Goal: Task Accomplishment & Management: Use online tool/utility

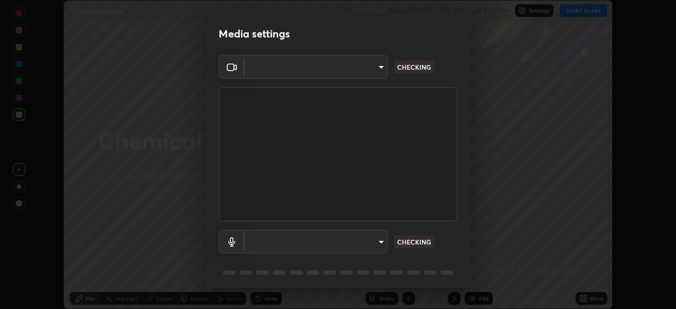
scroll to position [38, 0]
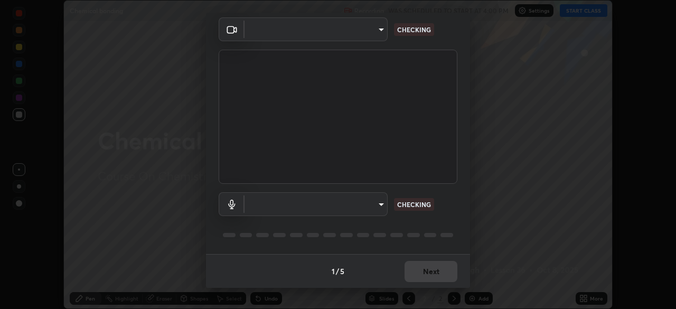
type input "b23672c371ae9b1e2d2e8c1262809c9406dc55f3a12da5c51b420c32c9b17bb4"
type input "communications"
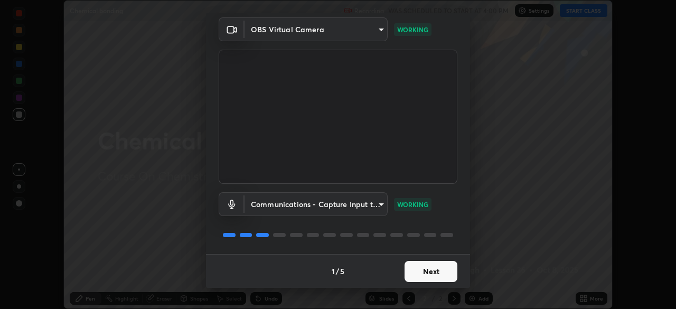
click at [416, 267] on button "Next" at bounding box center [431, 271] width 53 height 21
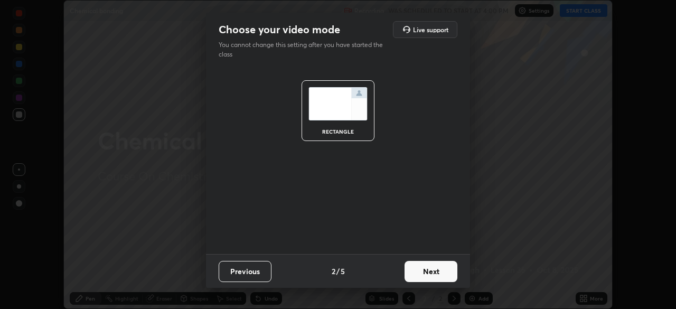
scroll to position [0, 0]
click at [425, 273] on button "Next" at bounding box center [431, 271] width 53 height 21
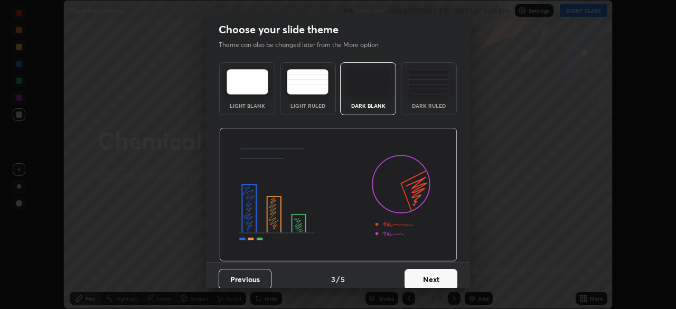
scroll to position [8, 0]
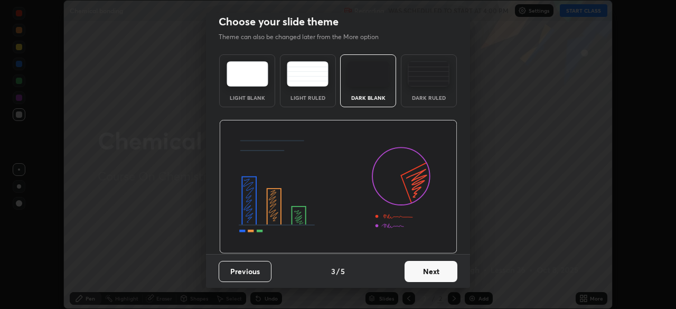
click at [418, 73] on img at bounding box center [429, 73] width 42 height 25
click at [416, 278] on button "Next" at bounding box center [431, 271] width 53 height 21
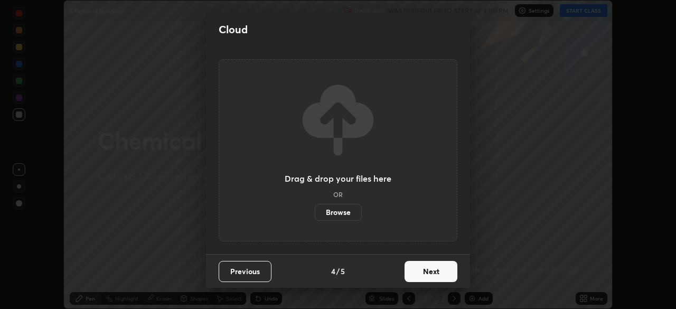
click at [424, 275] on button "Next" at bounding box center [431, 271] width 53 height 21
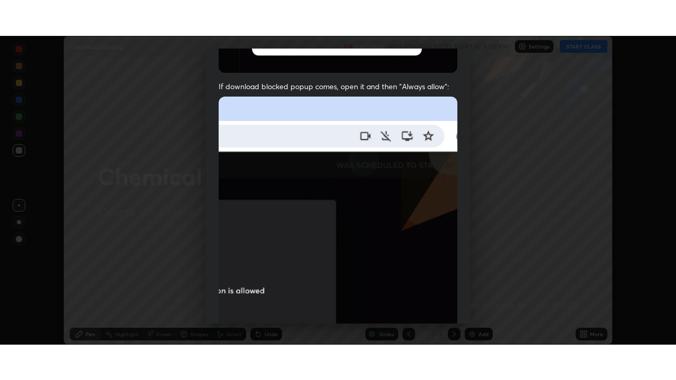
scroll to position [253, 0]
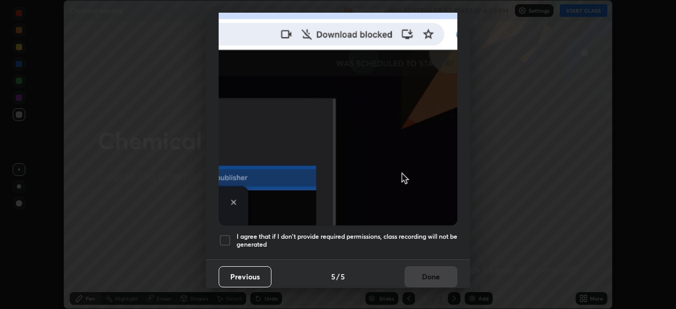
click at [219, 238] on div at bounding box center [225, 240] width 13 height 13
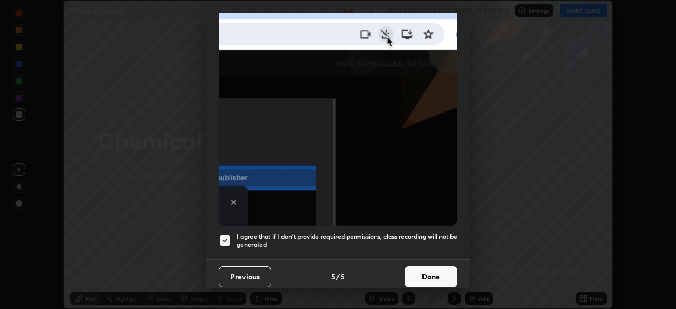
click at [427, 270] on button "Done" at bounding box center [431, 276] width 53 height 21
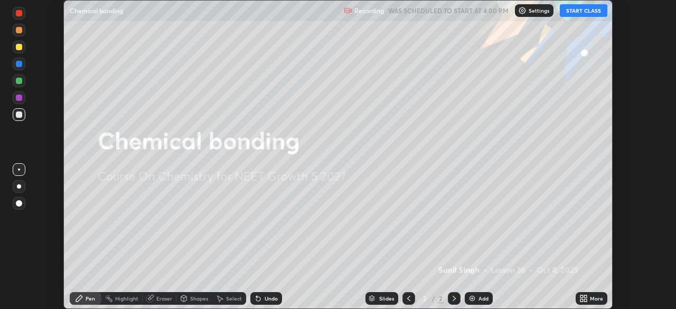
click at [585, 300] on icon at bounding box center [585, 300] width 3 height 3
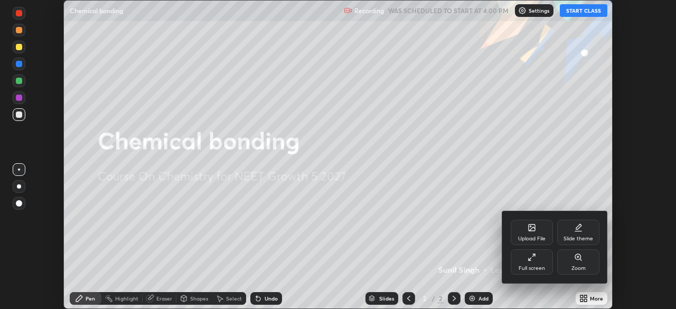
click at [538, 262] on div "Full screen" at bounding box center [532, 261] width 42 height 25
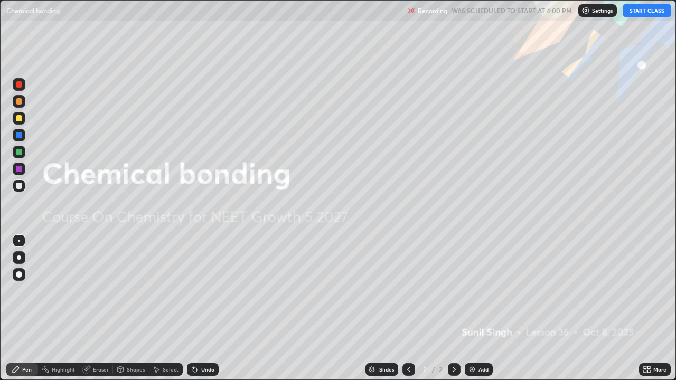
scroll to position [380, 676]
click at [648, 10] on button "START CLASS" at bounding box center [647, 10] width 48 height 13
click at [21, 101] on div at bounding box center [19, 101] width 6 height 6
click at [22, 186] on div at bounding box center [19, 186] width 6 height 6
click at [483, 309] on div "Add" at bounding box center [484, 369] width 10 height 5
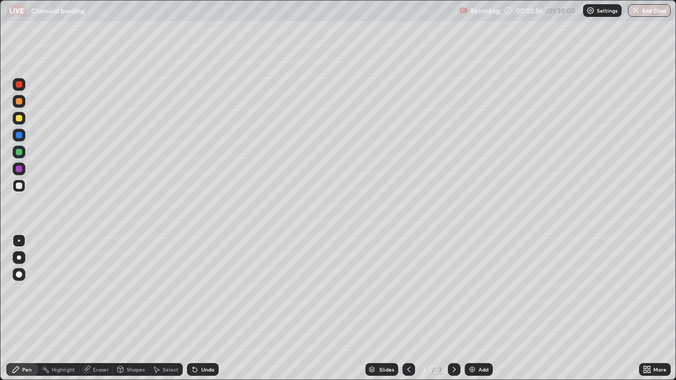
click at [201, 309] on div "Undo" at bounding box center [207, 369] width 13 height 5
click at [19, 102] on div at bounding box center [19, 101] width 6 height 6
click at [19, 116] on div at bounding box center [19, 118] width 6 height 6
click at [453, 309] on icon at bounding box center [454, 370] width 8 height 8
click at [476, 309] on div "Add" at bounding box center [479, 369] width 28 height 13
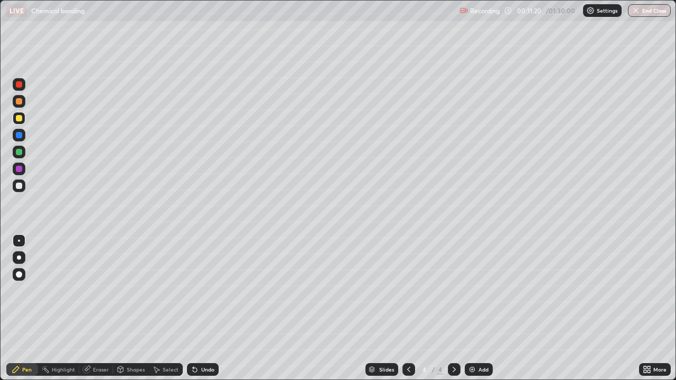
click at [90, 309] on icon at bounding box center [88, 368] width 6 height 5
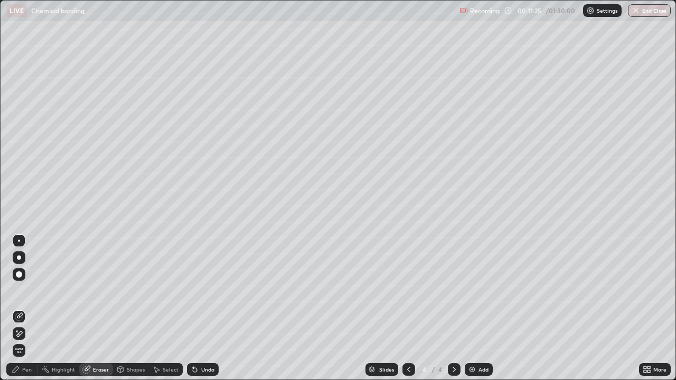
click at [30, 309] on div "Pen" at bounding box center [27, 369] width 10 height 5
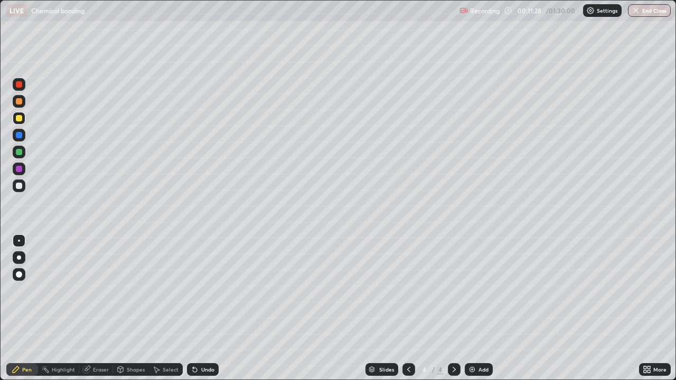
click at [193, 309] on icon at bounding box center [193, 367] width 1 height 1
click at [201, 309] on div "Undo" at bounding box center [203, 369] width 32 height 13
click at [199, 309] on div "Undo" at bounding box center [203, 369] width 32 height 13
click at [198, 309] on div "Undo" at bounding box center [203, 369] width 32 height 13
click at [212, 309] on div "Undo" at bounding box center [207, 369] width 13 height 5
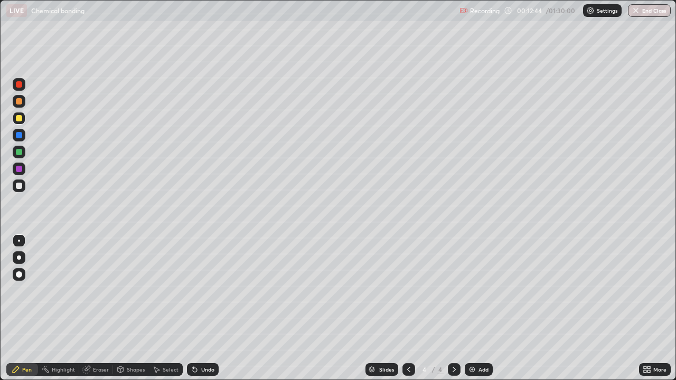
click at [205, 309] on div "Undo" at bounding box center [203, 369] width 32 height 13
click at [448, 309] on div at bounding box center [454, 369] width 13 height 13
click at [476, 309] on div "Add" at bounding box center [479, 369] width 28 height 13
click at [202, 309] on div "Undo" at bounding box center [203, 369] width 32 height 13
click at [481, 309] on div "Add" at bounding box center [484, 369] width 10 height 5
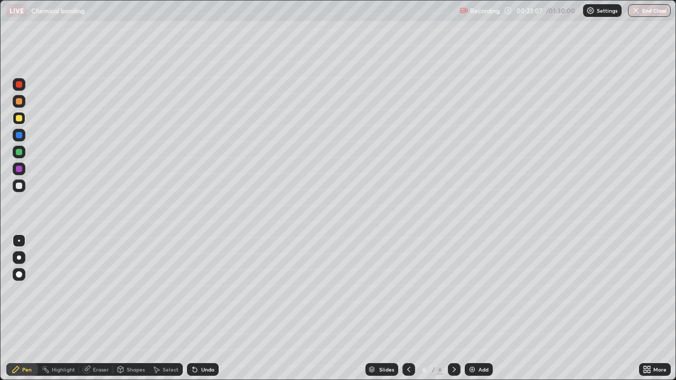
click at [198, 309] on div "Undo" at bounding box center [203, 369] width 32 height 13
click at [199, 309] on div "Undo" at bounding box center [203, 369] width 32 height 13
click at [200, 309] on div "Undo" at bounding box center [203, 369] width 32 height 13
click at [202, 309] on div "Undo" at bounding box center [207, 369] width 13 height 5
click at [206, 309] on div "Undo" at bounding box center [207, 369] width 13 height 5
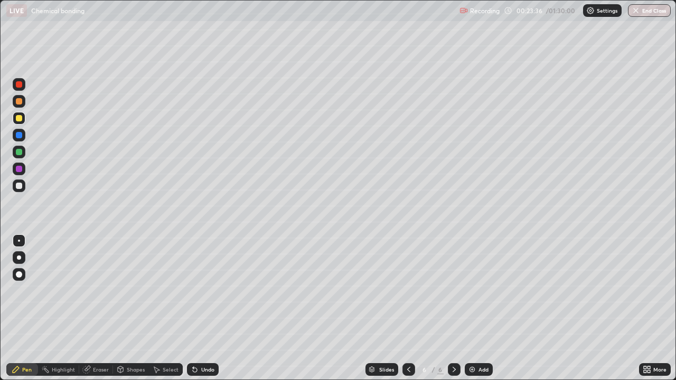
click at [94, 309] on div "Eraser" at bounding box center [96, 369] width 34 height 13
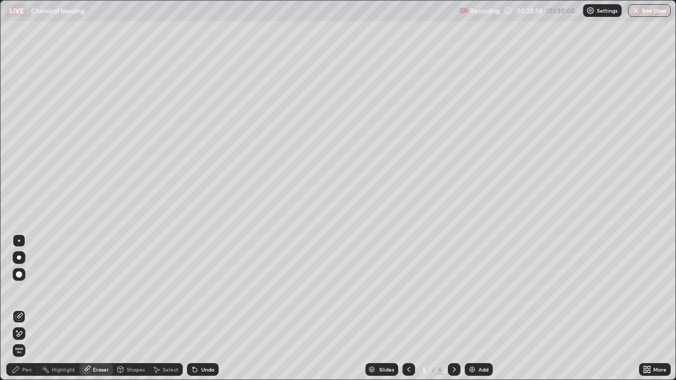
click at [17, 309] on div "Pen" at bounding box center [22, 369] width 32 height 13
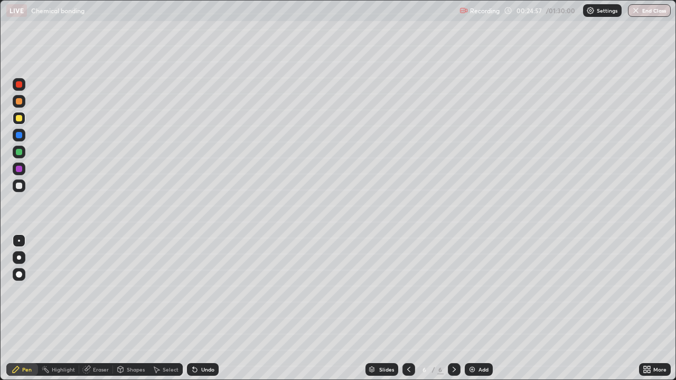
click at [480, 309] on div "Add" at bounding box center [484, 369] width 10 height 5
click at [204, 309] on div "Undo" at bounding box center [207, 369] width 13 height 5
click at [202, 309] on div "Undo" at bounding box center [203, 369] width 32 height 13
click at [204, 309] on div "Undo" at bounding box center [207, 369] width 13 height 5
click at [198, 309] on div "Undo" at bounding box center [203, 369] width 32 height 13
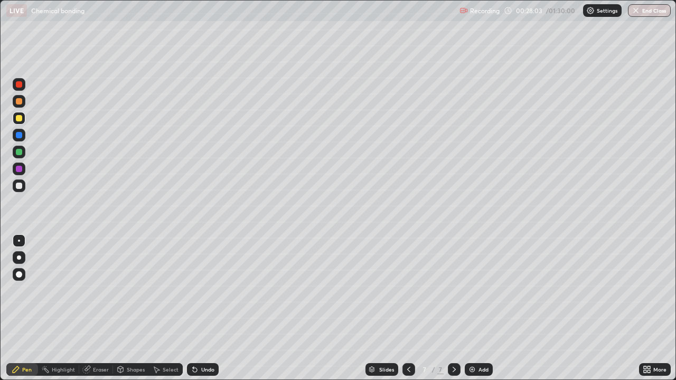
click at [199, 309] on div "Undo" at bounding box center [203, 369] width 32 height 13
click at [201, 309] on div "Undo" at bounding box center [207, 369] width 13 height 5
click at [202, 309] on div "Undo" at bounding box center [203, 369] width 32 height 13
click at [205, 309] on div "Undo" at bounding box center [203, 369] width 32 height 13
click at [202, 309] on div "Undo" at bounding box center [203, 369] width 32 height 13
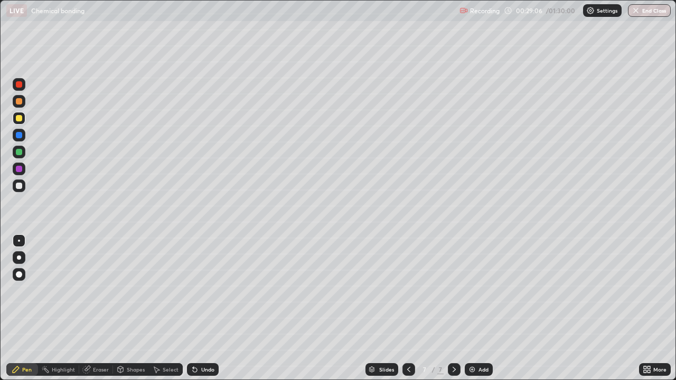
click at [480, 309] on div "Add" at bounding box center [484, 369] width 10 height 5
click at [193, 309] on icon at bounding box center [193, 367] width 1 height 1
click at [196, 309] on icon at bounding box center [195, 370] width 8 height 8
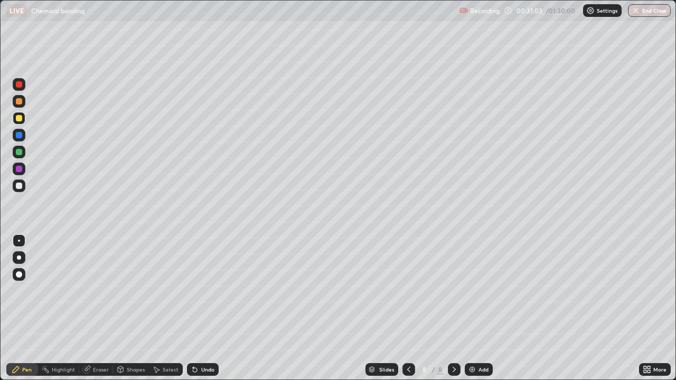
click at [197, 309] on div "Undo" at bounding box center [201, 369] width 36 height 21
click at [473, 309] on img at bounding box center [472, 370] width 8 height 8
click at [474, 309] on img at bounding box center [472, 370] width 8 height 8
click at [198, 309] on div "Undo" at bounding box center [203, 369] width 32 height 13
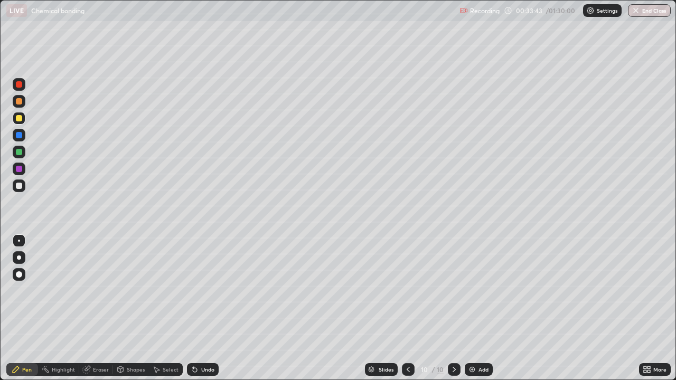
click at [198, 309] on div "Undo" at bounding box center [203, 369] width 32 height 13
click at [198, 309] on icon at bounding box center [195, 370] width 8 height 8
click at [193, 309] on icon at bounding box center [195, 370] width 4 height 4
click at [193, 309] on icon at bounding box center [193, 367] width 1 height 1
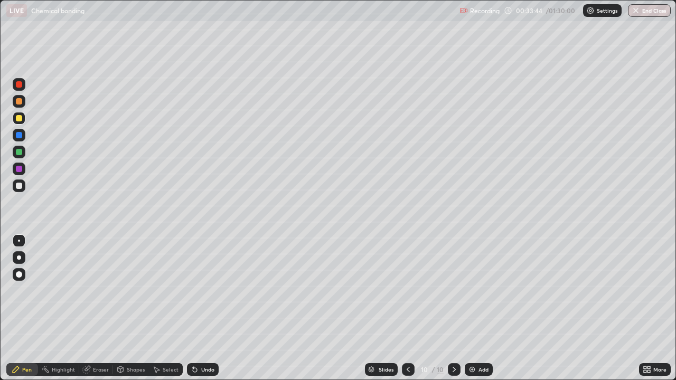
click at [193, 309] on icon at bounding box center [195, 370] width 8 height 8
click at [193, 309] on icon at bounding box center [193, 367] width 1 height 1
click at [407, 309] on icon at bounding box center [408, 370] width 8 height 8
click at [406, 309] on icon at bounding box center [408, 370] width 8 height 8
click at [407, 309] on icon at bounding box center [408, 370] width 8 height 8
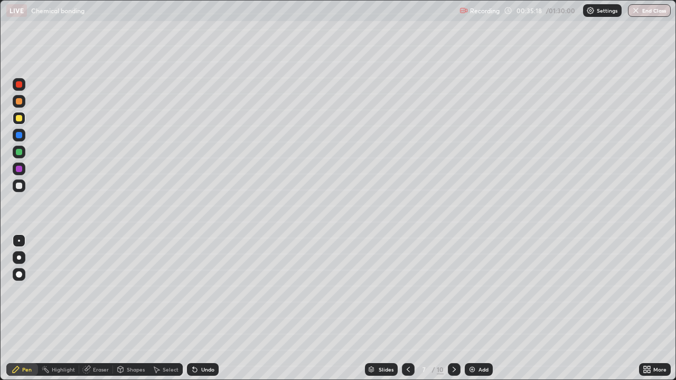
click at [383, 309] on div "Slides" at bounding box center [386, 369] width 15 height 5
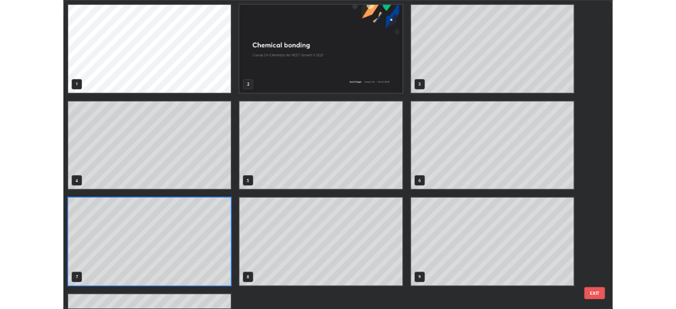
scroll to position [376, 670]
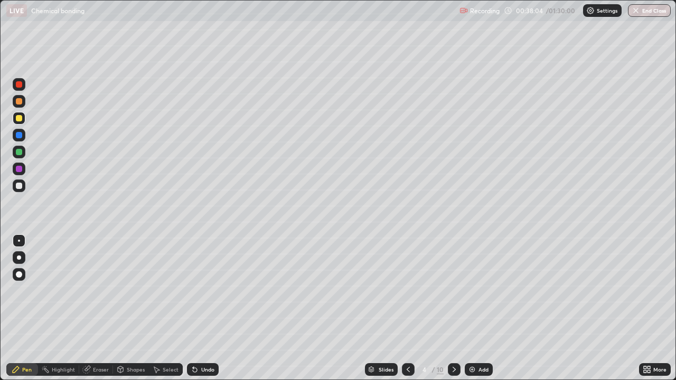
click at [455, 309] on div at bounding box center [454, 369] width 13 height 13
click at [94, 309] on div "Eraser" at bounding box center [101, 369] width 16 height 5
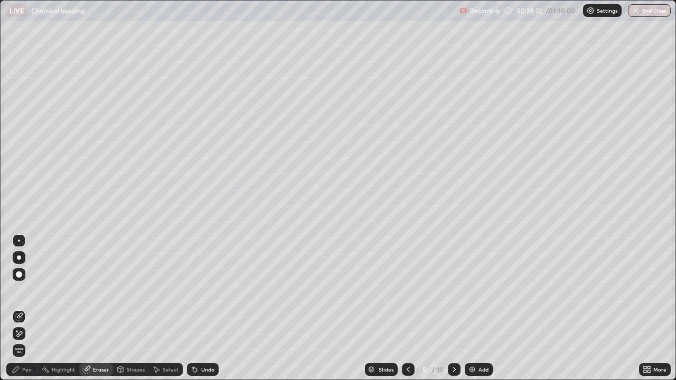
click at [20, 309] on icon at bounding box center [16, 370] width 8 height 8
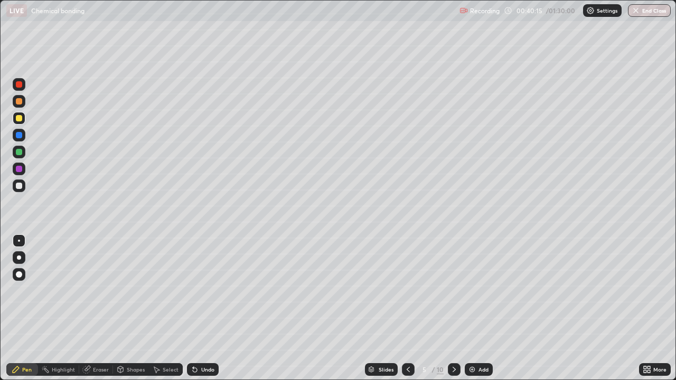
click at [86, 309] on icon at bounding box center [86, 370] width 7 height 7
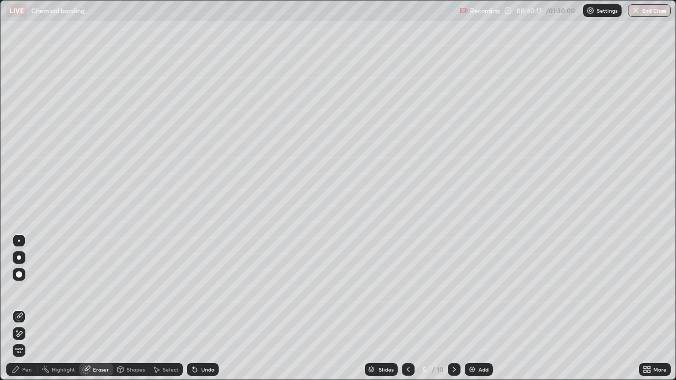
click at [22, 309] on div "Pen" at bounding box center [22, 369] width 32 height 13
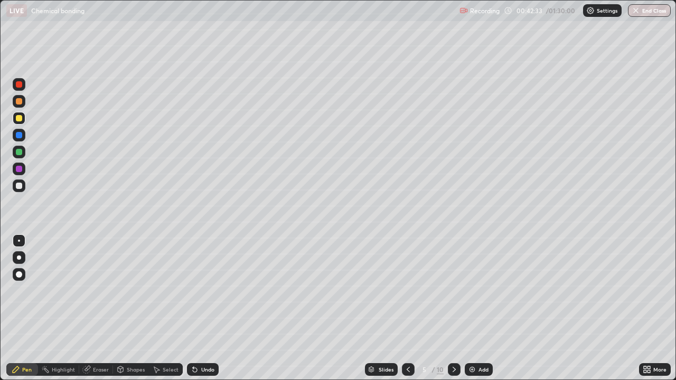
click at [448, 309] on div at bounding box center [454, 369] width 13 height 13
click at [454, 309] on icon at bounding box center [454, 370] width 8 height 8
click at [452, 309] on icon at bounding box center [454, 370] width 8 height 8
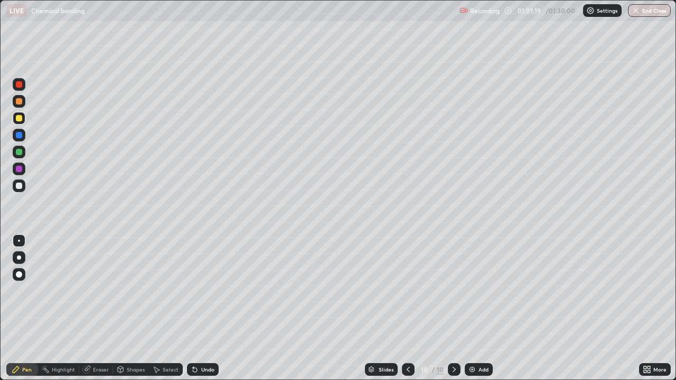
click at [477, 309] on div "Add" at bounding box center [479, 369] width 28 height 13
click at [204, 309] on div "Undo" at bounding box center [207, 369] width 13 height 5
click at [202, 309] on div "Undo" at bounding box center [207, 369] width 13 height 5
click at [202, 309] on div "Undo" at bounding box center [203, 369] width 32 height 13
click at [200, 309] on div "Undo" at bounding box center [203, 369] width 32 height 13
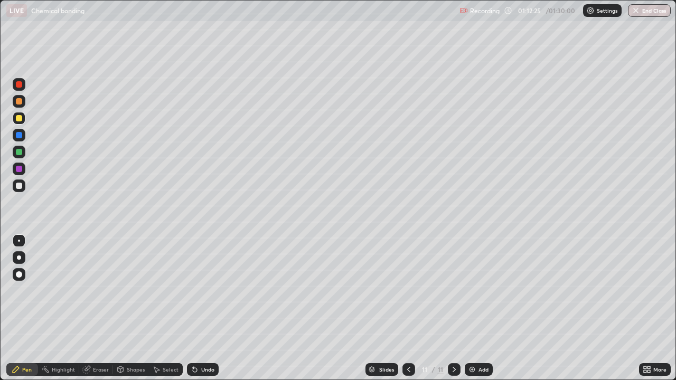
click at [473, 309] on div "Add" at bounding box center [479, 369] width 28 height 13
click at [191, 309] on icon at bounding box center [195, 370] width 8 height 8
click at [201, 309] on div "Undo" at bounding box center [203, 369] width 32 height 13
click at [480, 309] on div "Add" at bounding box center [479, 369] width 28 height 13
click at [20, 186] on div at bounding box center [19, 186] width 6 height 6
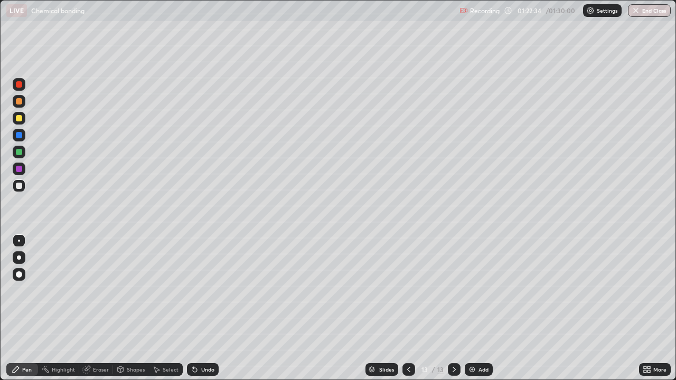
click at [20, 185] on div at bounding box center [19, 186] width 6 height 6
click at [657, 11] on button "End Class" at bounding box center [649, 10] width 43 height 13
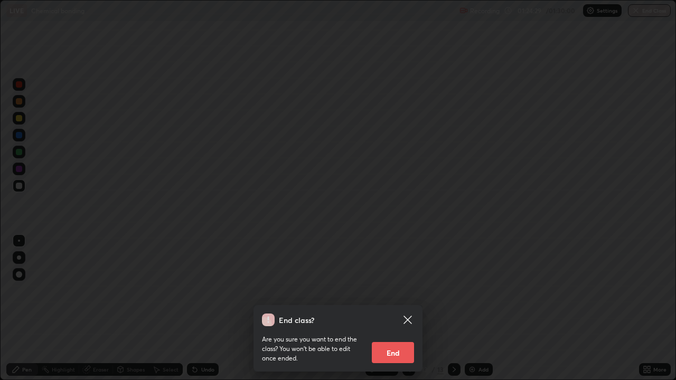
click at [400, 309] on button "End" at bounding box center [393, 352] width 42 height 21
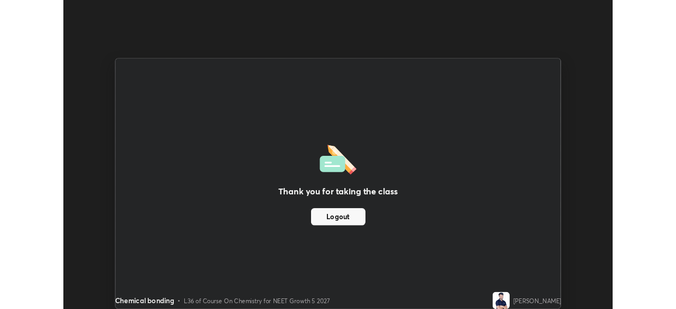
scroll to position [52519, 52152]
